Goal: Task Accomplishment & Management: Complete application form

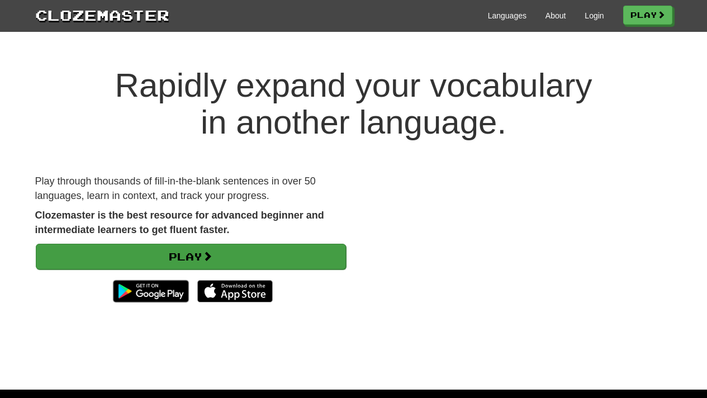
scroll to position [22, 0]
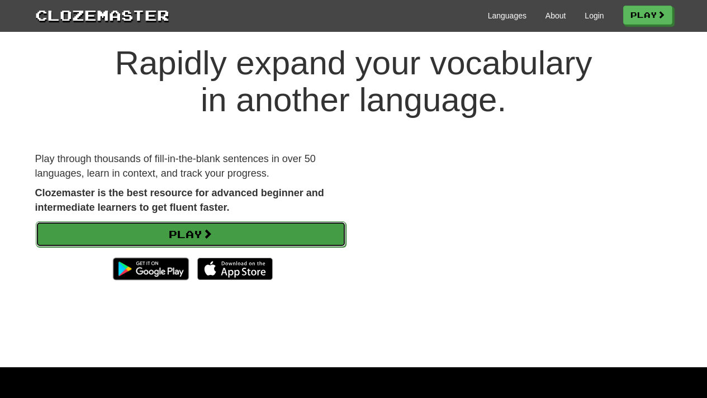
click at [182, 237] on link "Play" at bounding box center [191, 234] width 310 height 26
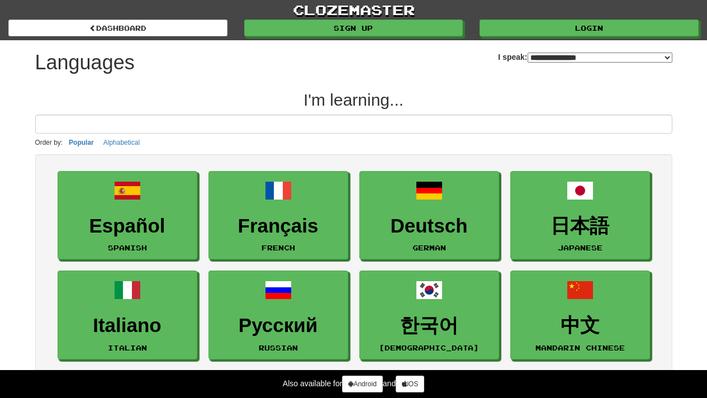
select select "*******"
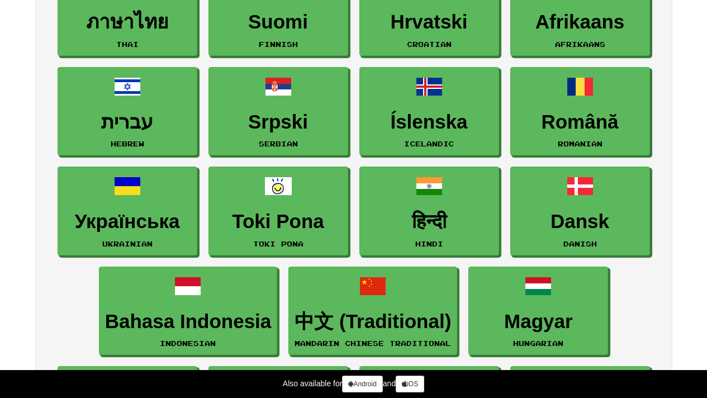
scroll to position [843, 0]
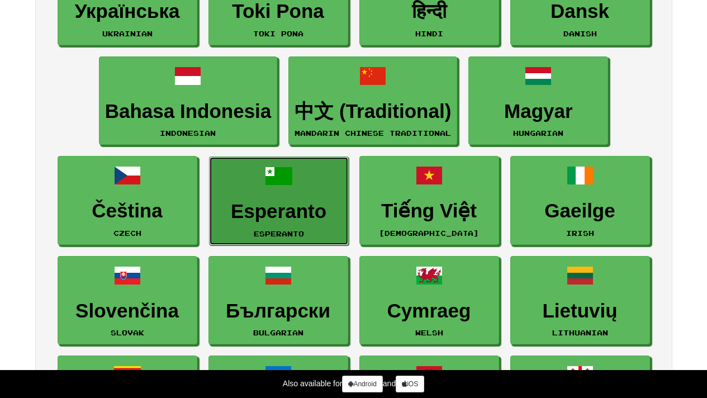
click at [282, 177] on span at bounding box center [278, 176] width 27 height 27
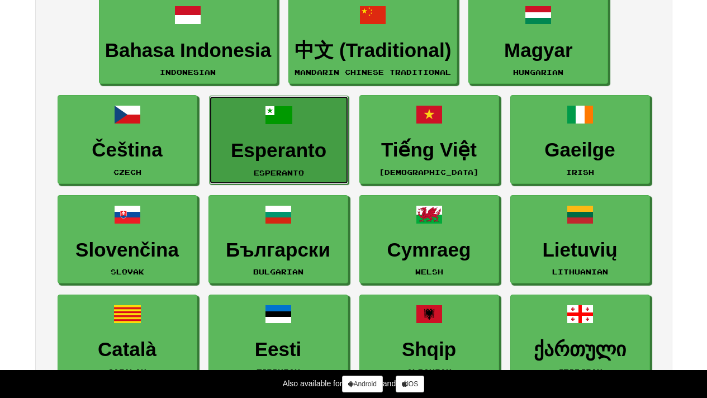
scroll to position [989, 0]
